Goal: Register for event/course

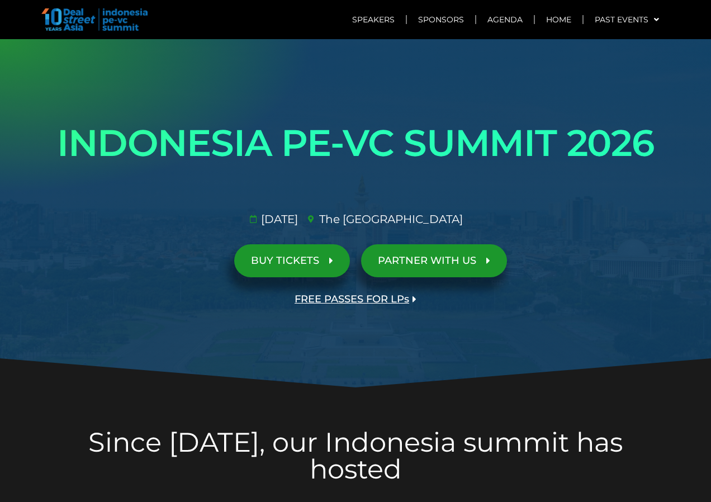
click at [251, 255] on span "BUY TICKETS" at bounding box center [285, 260] width 68 height 11
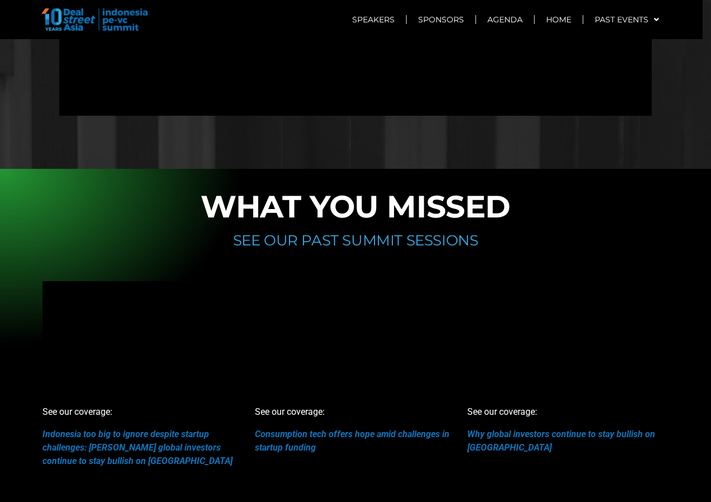
scroll to position [8102, 0]
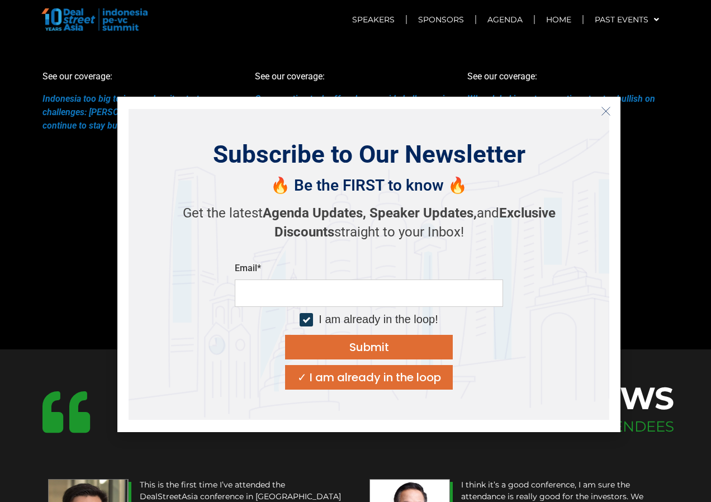
click at [601, 109] on icon "Close" at bounding box center [606, 111] width 10 height 10
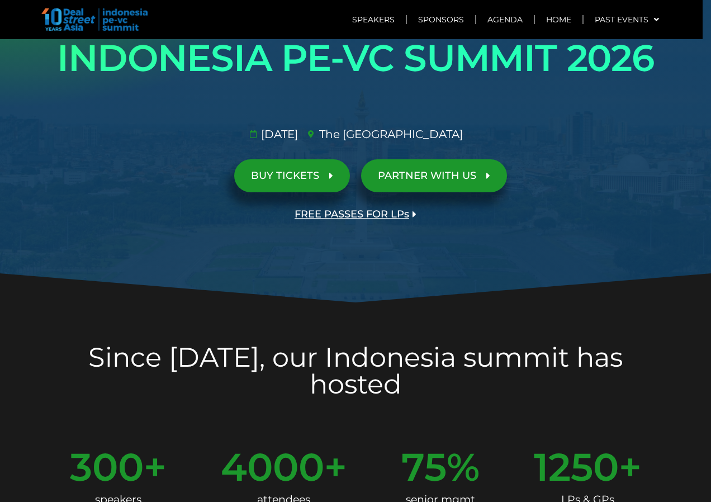
scroll to position [0, 0]
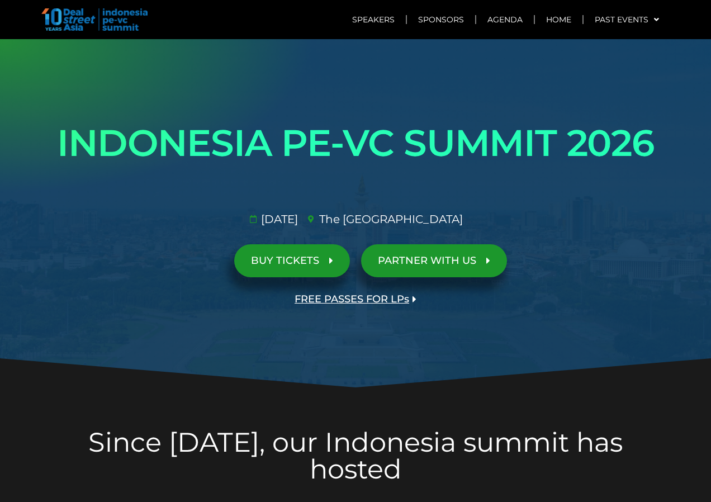
click at [251, 255] on span "BUY TICKETS" at bounding box center [285, 260] width 68 height 11
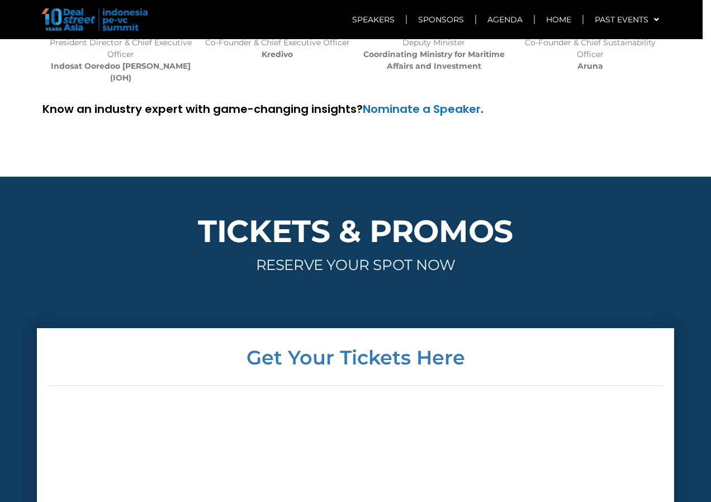
scroll to position [3537, 0]
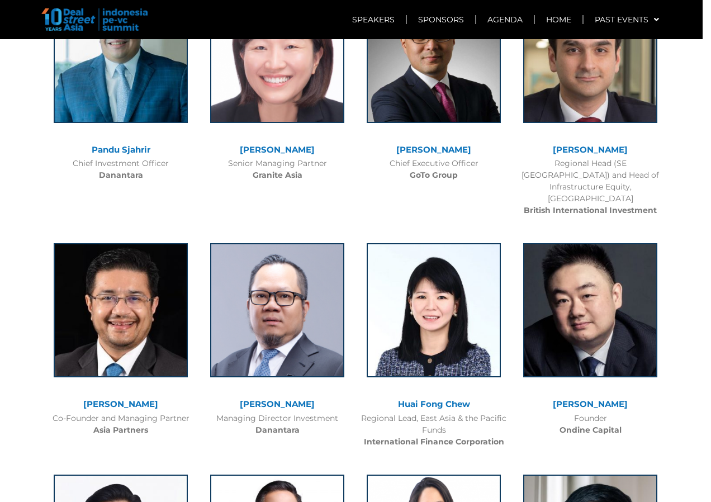
scroll to position [1229, 0]
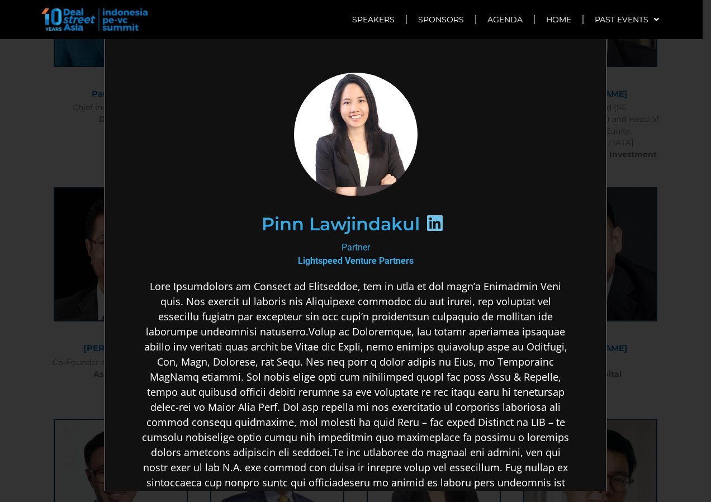
scroll to position [112, 0]
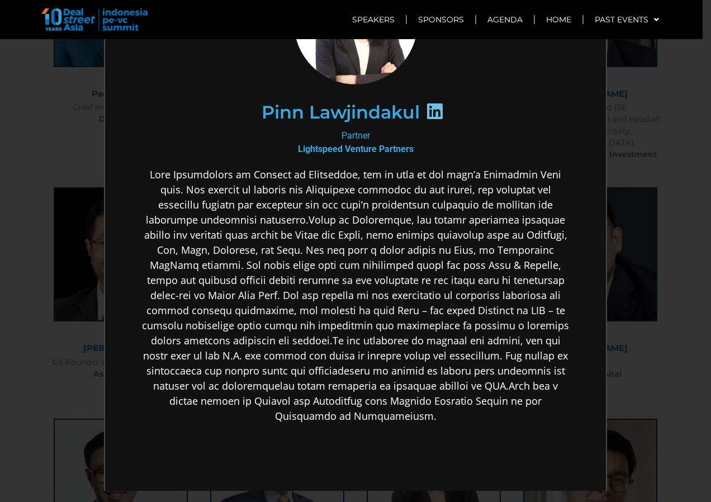
click at [640, 263] on div "×" at bounding box center [355, 251] width 711 height 502
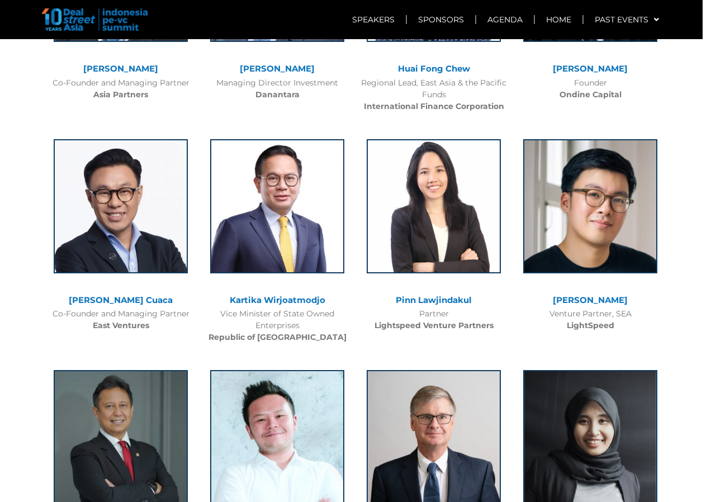
scroll to position [1453, 0]
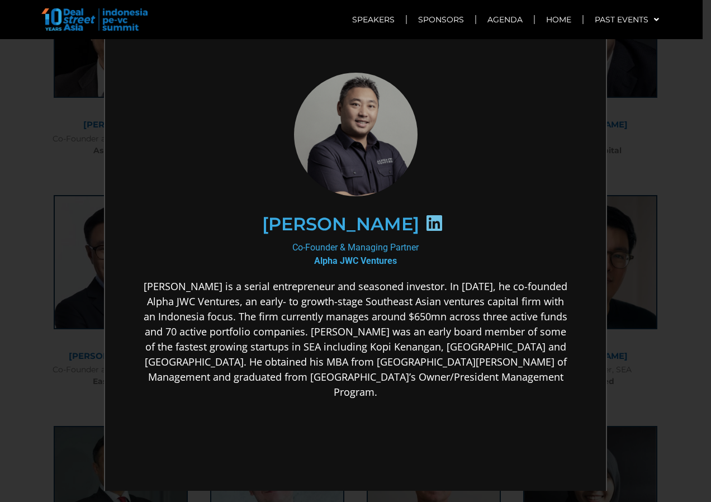
scroll to position [0, 0]
click at [677, 241] on div "×" at bounding box center [355, 251] width 711 height 502
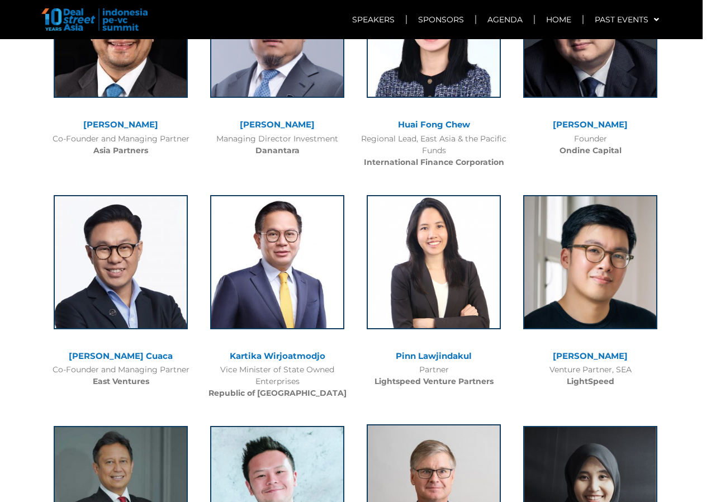
click at [455, 424] on img at bounding box center [433, 491] width 134 height 134
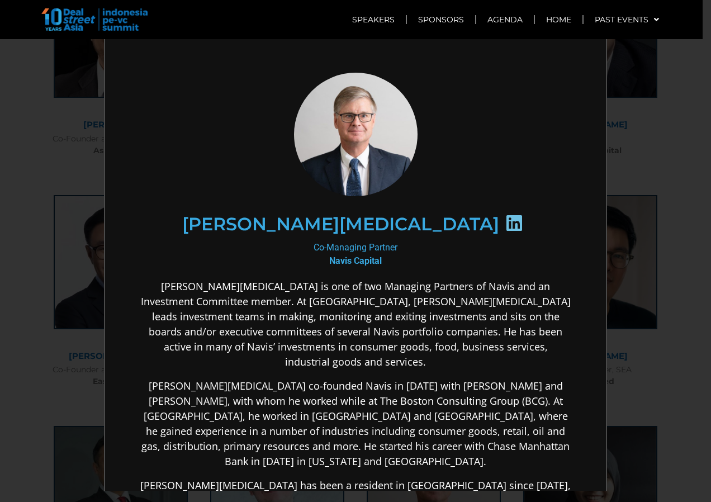
scroll to position [112, 0]
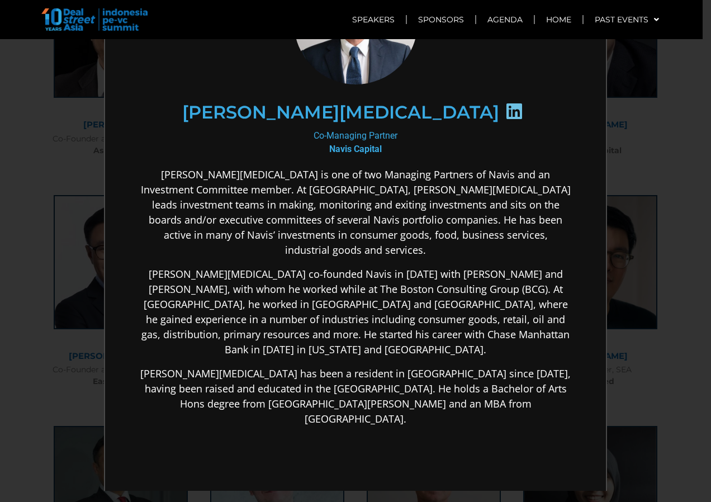
click at [615, 264] on div "×" at bounding box center [355, 251] width 711 height 502
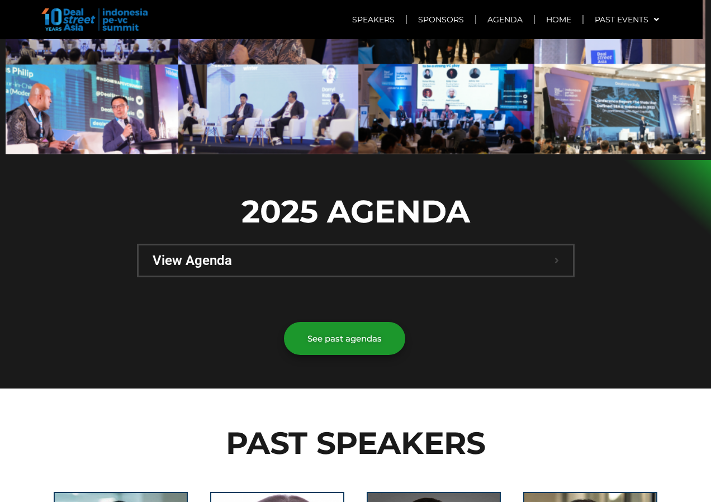
scroll to position [726, 0]
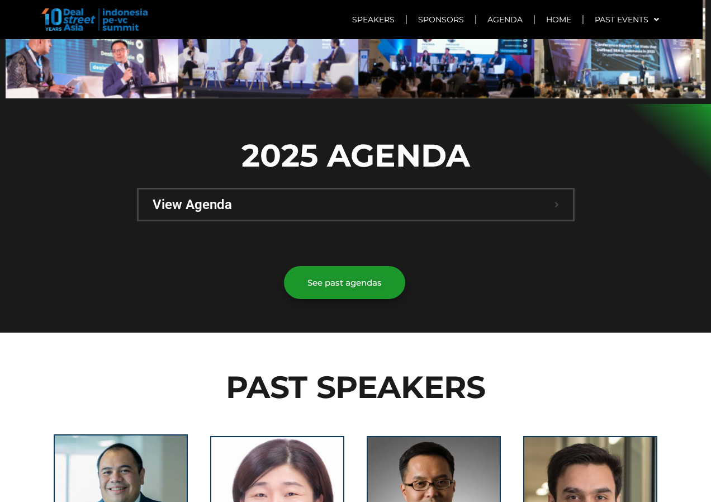
click at [106, 434] on img at bounding box center [121, 501] width 134 height 134
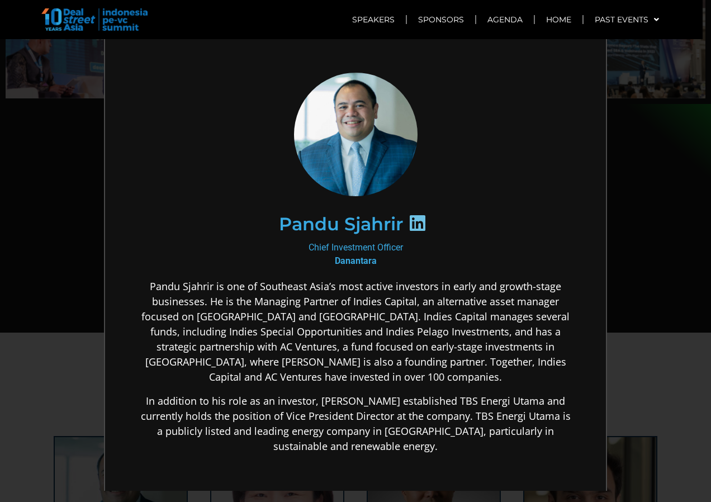
scroll to position [0, 0]
click at [656, 239] on div "×" at bounding box center [355, 251] width 711 height 502
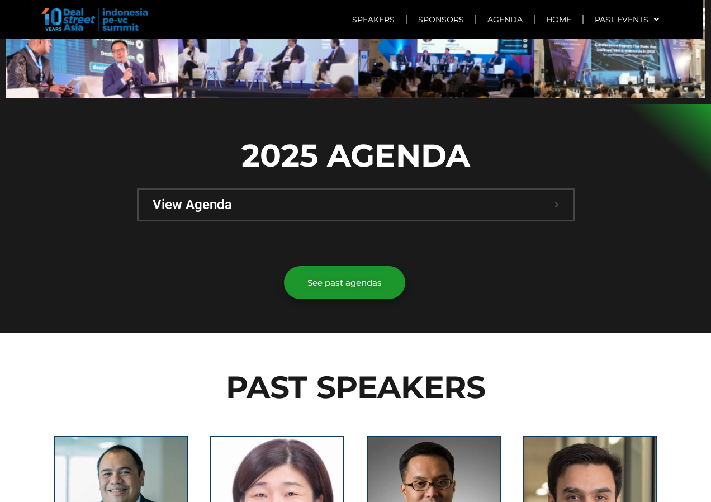
scroll to position [838, 0]
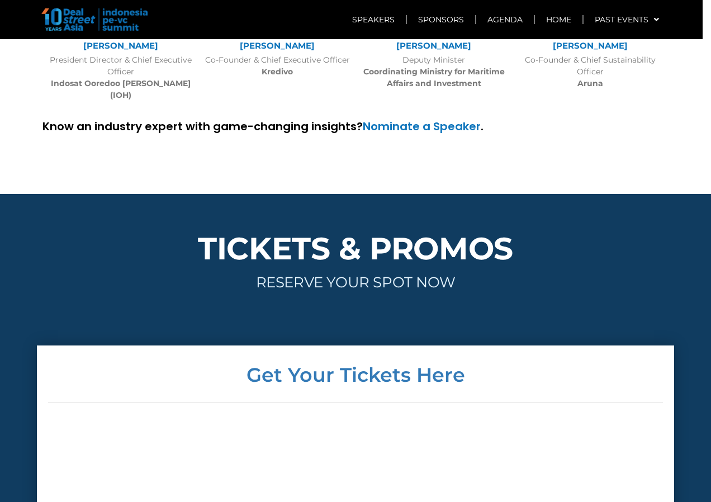
scroll to position [3743, 0]
